Goal: Information Seeking & Learning: Learn about a topic

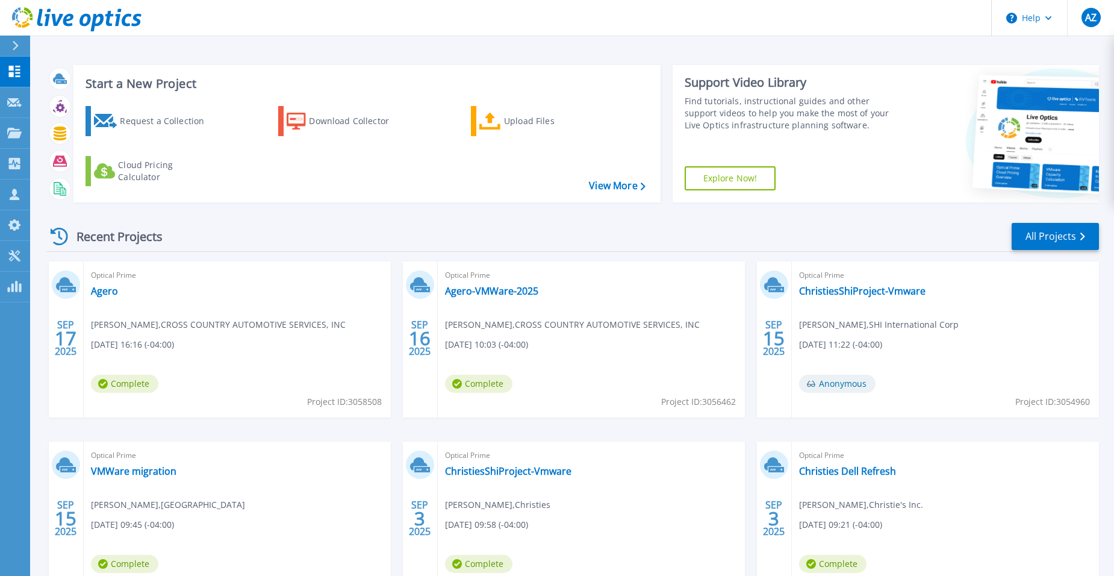
scroll to position [92, 0]
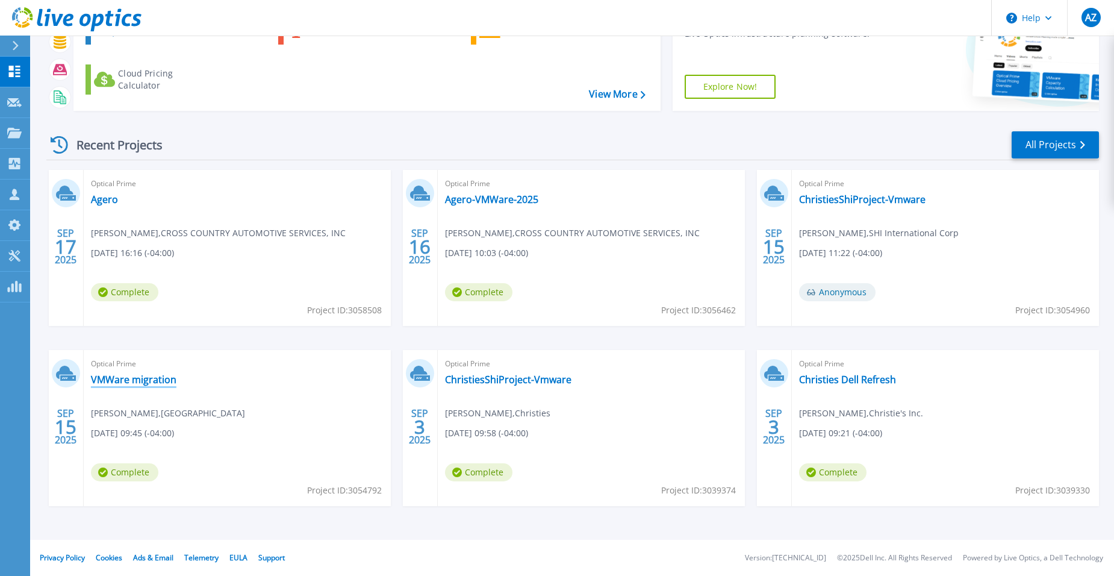
click at [136, 377] on link "VMWare migration" at bounding box center [134, 379] width 86 height 12
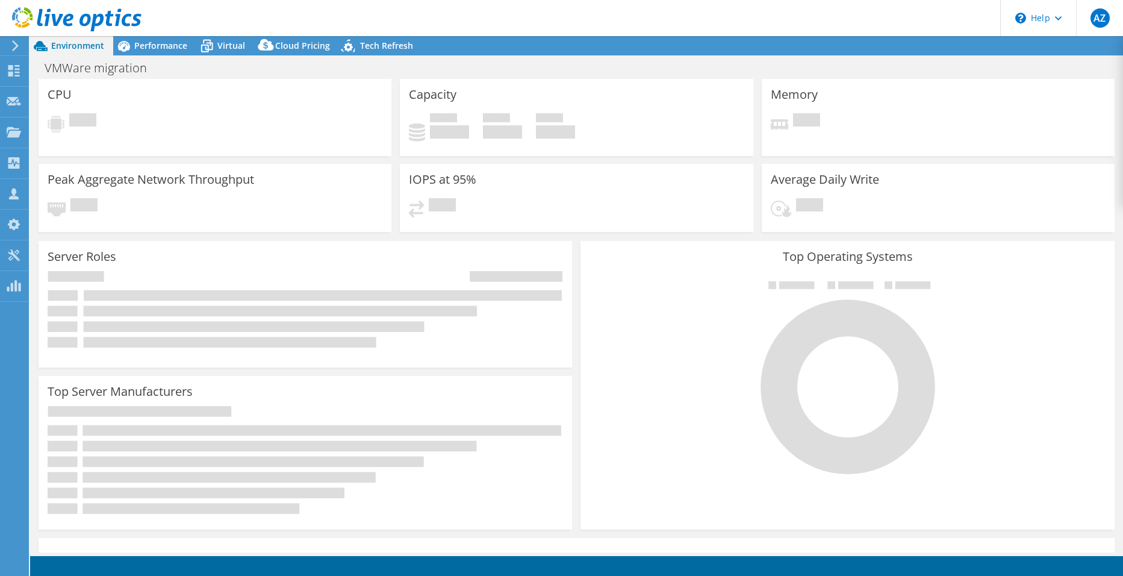
select select "USEast"
select select "USD"
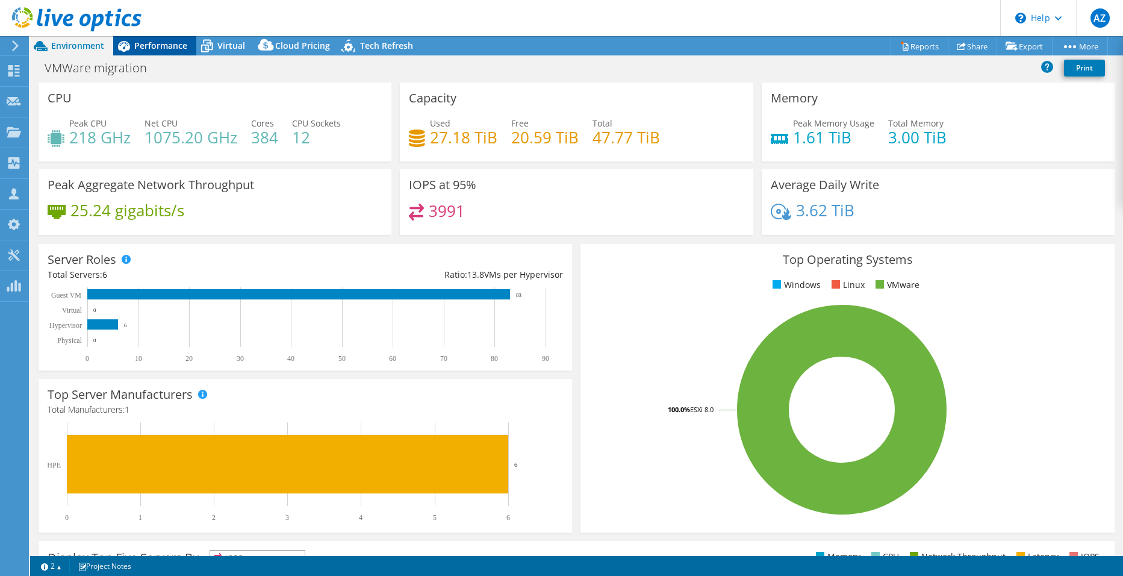
click at [150, 48] on span "Performance" at bounding box center [160, 45] width 53 height 11
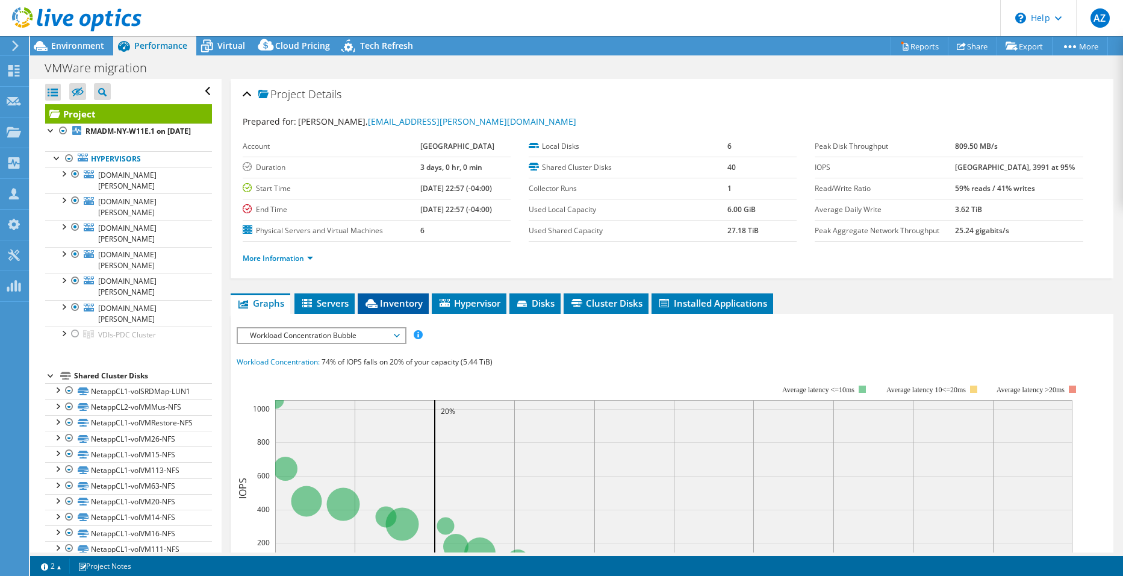
click at [404, 299] on span "Inventory" at bounding box center [393, 303] width 59 height 12
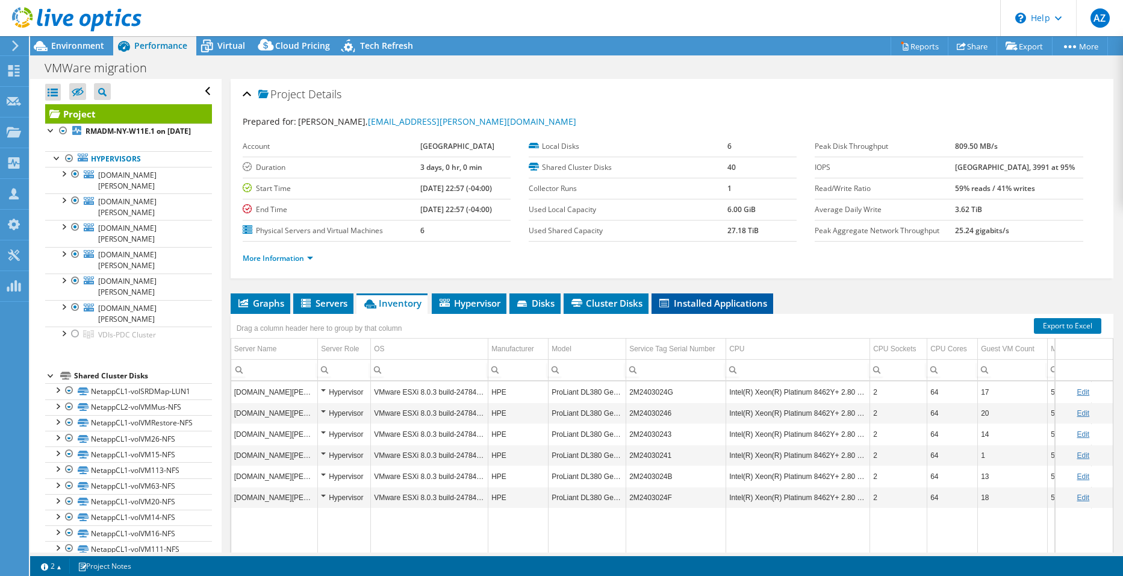
click at [694, 302] on span "Installed Applications" at bounding box center [713, 303] width 110 height 12
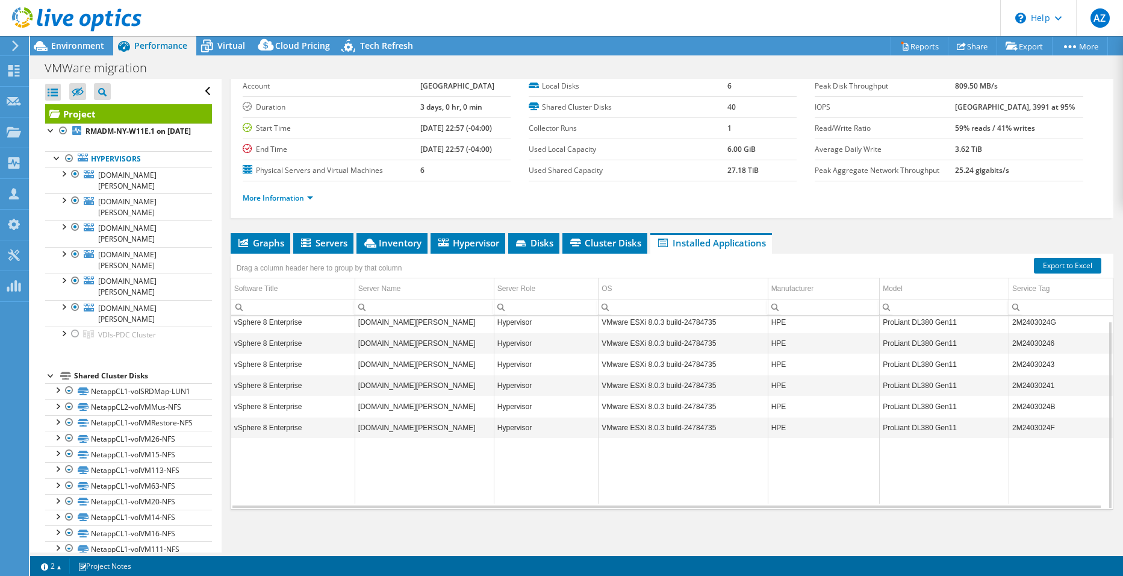
scroll to position [63, 0]
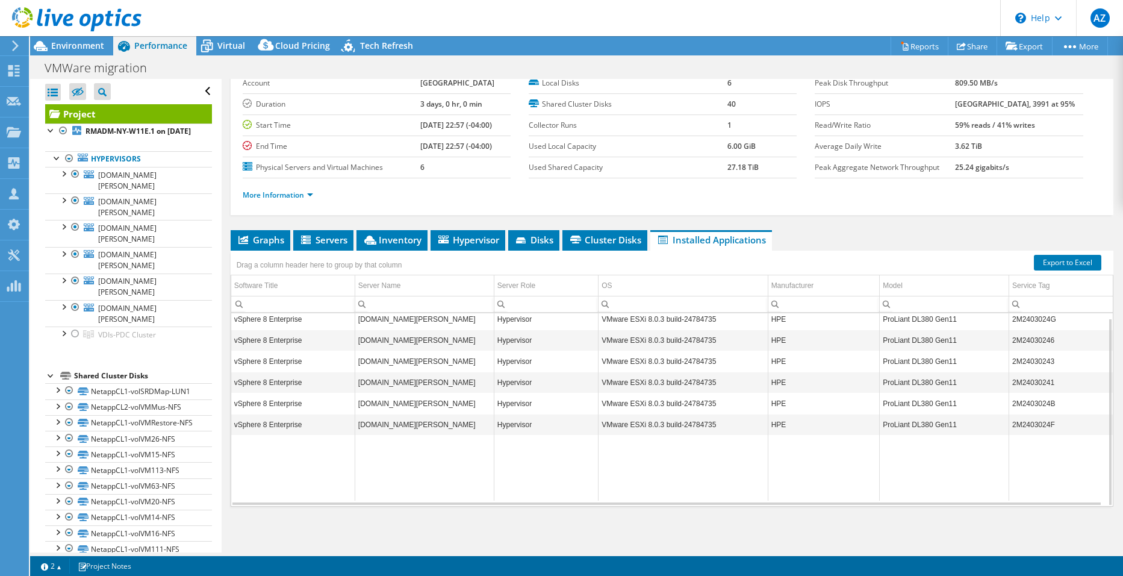
click at [414, 519] on div "Graphs Servers Inventory Hypervisor Disks Cluster Disks Installed Applications …" at bounding box center [672, 380] width 883 height 301
click at [659, 522] on div "Graphs Servers Inventory Hypervisor Disks Cluster Disks Installed Applications …" at bounding box center [672, 380] width 883 height 301
click at [85, 42] on span "Environment" at bounding box center [77, 45] width 53 height 11
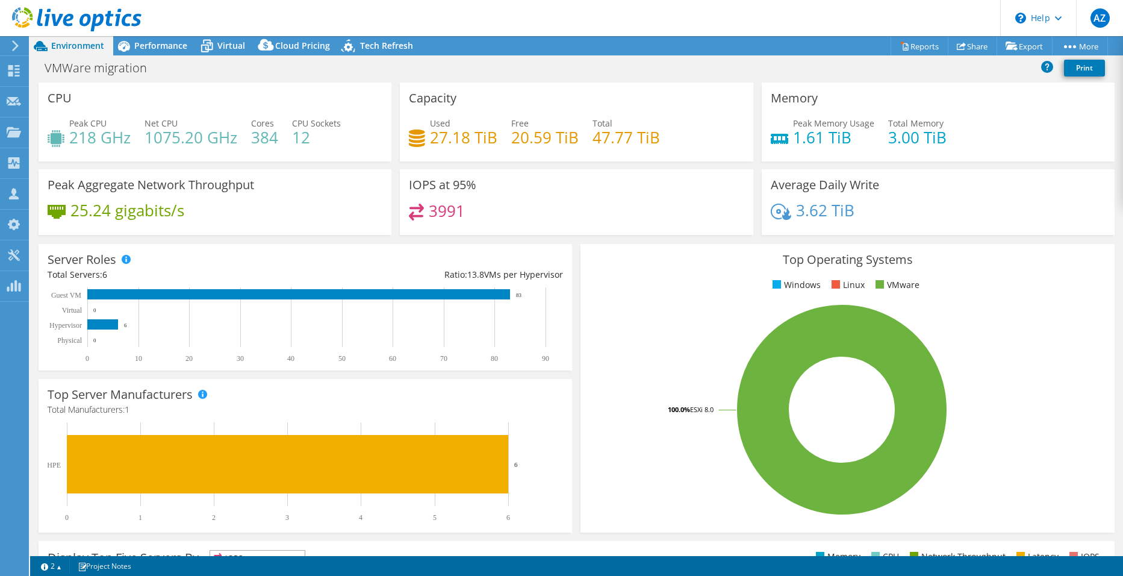
click at [207, 239] on div "Peak Aggregate Network Throughput 25.24 gigabits/s" at bounding box center [214, 205] width 361 height 73
